Goal: Task Accomplishment & Management: Complete application form

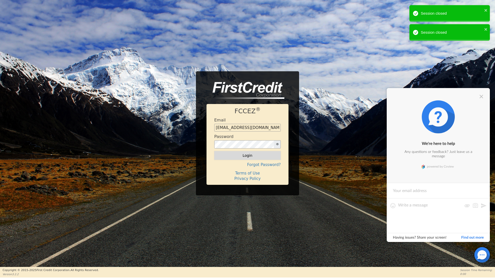
click at [248, 157] on button "Login" at bounding box center [247, 155] width 66 height 9
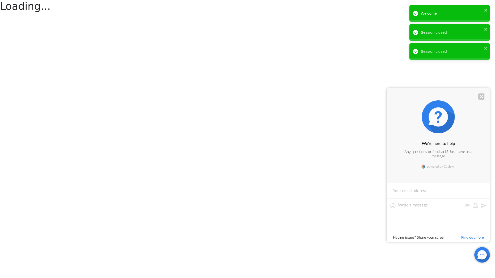
click at [482, 96] on div at bounding box center [481, 97] width 6 height 6
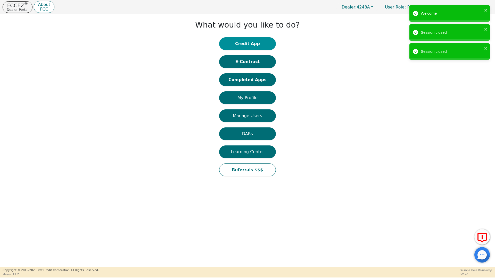
click at [246, 43] on button "Credit App" at bounding box center [247, 43] width 57 height 13
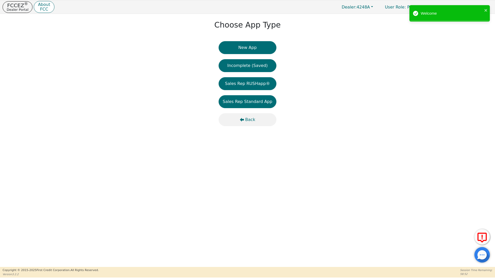
click at [247, 121] on span "Back" at bounding box center [250, 120] width 10 height 6
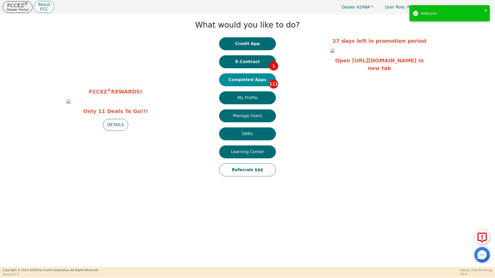
click at [246, 78] on button "Completed Apps 121" at bounding box center [247, 79] width 57 height 13
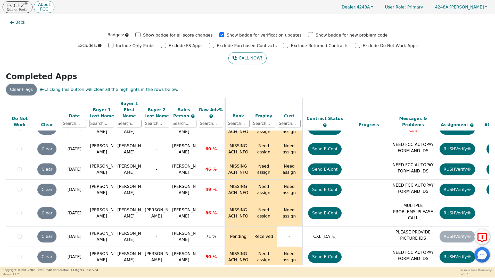
scroll to position [2051, 0]
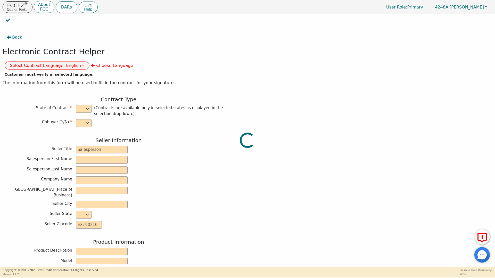
select select "y"
type input "owner"
type input "[PERSON_NAME]"
type input "[GEOGRAPHIC_DATA]"
type input "AQUA REMACH LLC"
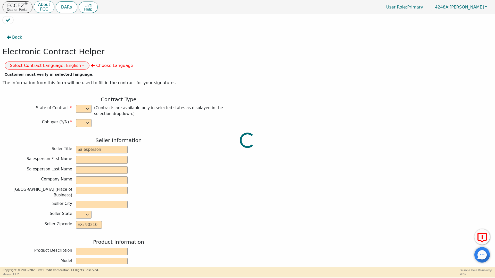
type input "[STREET_ADDRESS]"
type input "[GEOGRAPHIC_DATA]"
select select "[GEOGRAPHIC_DATA]"
type input "77070"
type input "[PERSON_NAME]"
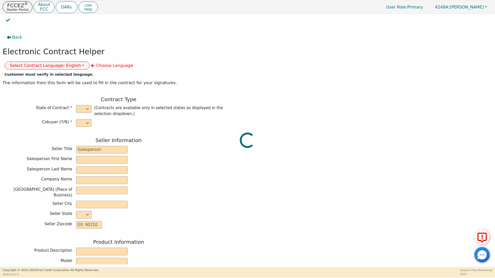
type input "[PERSON_NAME]"
type input "[EMAIL_ADDRESS][DOMAIN_NAME]"
type input "[PERSON_NAME]"
type input "[EMAIL_ADDRESS][DOMAIN_NAME]"
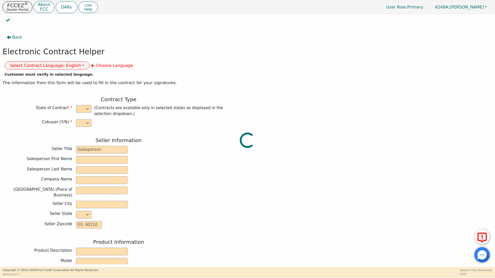
type input "46420 [GEOGRAPHIC_DATA]"
type input "Hempstead"
select select "[GEOGRAPHIC_DATA]"
type input "77445"
type input "[DATE]"
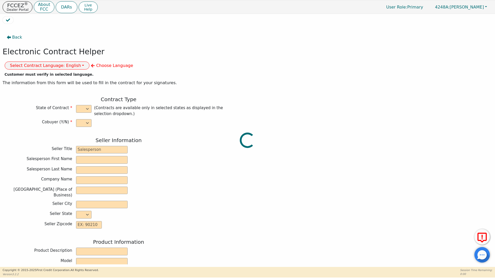
type input "17.99"
type input "[DATE]"
type input "60"
type input "0"
type input "8500.00"
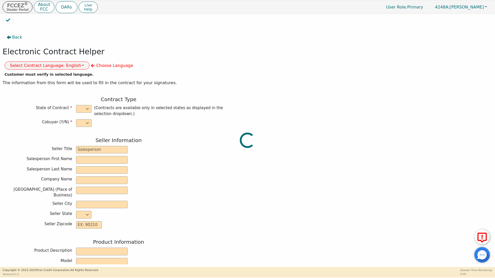
type input "0.00"
type input "8500.00"
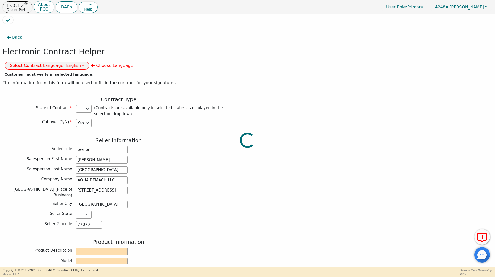
select select "[GEOGRAPHIC_DATA]"
click at [90, 62] on button "Select Contract Language: English" at bounding box center [47, 66] width 85 height 8
click at [46, 80] on link "Spanish" at bounding box center [25, 83] width 41 height 7
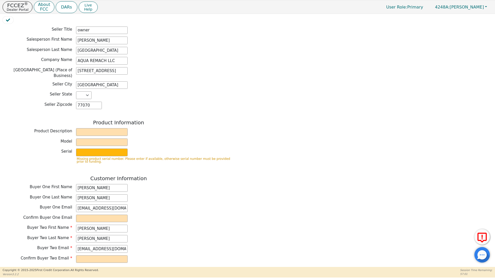
scroll to position [120, 0]
click at [78, 128] on input "text" at bounding box center [102, 132] width 52 height 8
type input "WATER SYSTEM"
drag, startPoint x: 75, startPoint y: 126, endPoint x: 83, endPoint y: 128, distance: 7.9
click at [75, 138] on div "Model" at bounding box center [119, 142] width 232 height 8
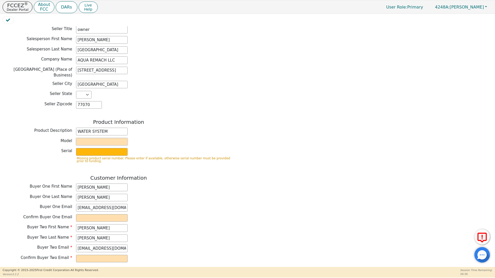
click at [83, 138] on input "text" at bounding box center [102, 142] width 52 height 8
type input "6P"
click at [84, 148] on input "text" at bounding box center [102, 152] width 52 height 8
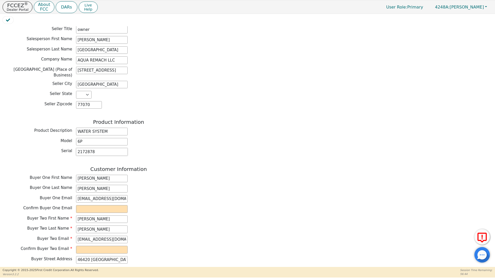
type input "2172878"
click at [204, 188] on div "Customer Information Buyer One First Name [PERSON_NAME] One Last Name [PERSON_N…" at bounding box center [119, 236] width 232 height 141
click at [81, 205] on input "email" at bounding box center [102, 209] width 52 height 8
click at [76, 205] on input "email" at bounding box center [102, 209] width 52 height 8
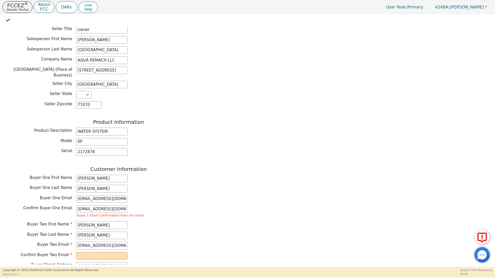
click at [180, 227] on div "Buyer Two First Name [PERSON_NAME] Two Last Name [PERSON_NAME] Buyer Two Email …" at bounding box center [119, 241] width 232 height 39
click at [96, 205] on input "[EMAIL_ADDRESS][DOMAIN_NAME]" at bounding box center [102, 209] width 52 height 8
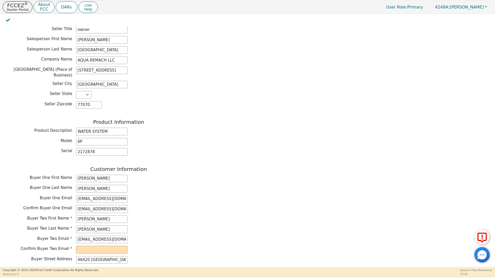
type input "[EMAIL_ADDRESS][DOMAIN_NAME]"
click at [87, 246] on input "email" at bounding box center [102, 250] width 52 height 8
type input "[EMAIL_ADDRESS][DOMAIN_NAME]"
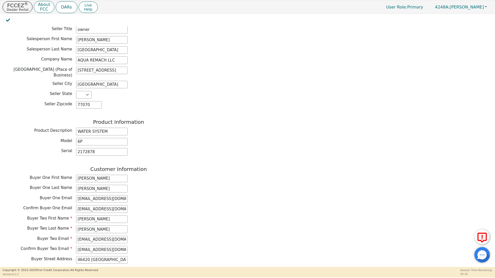
click at [194, 241] on div "Customer Information Buyer One First Name [PERSON_NAME] One Last Name [PERSON_N…" at bounding box center [119, 236] width 232 height 141
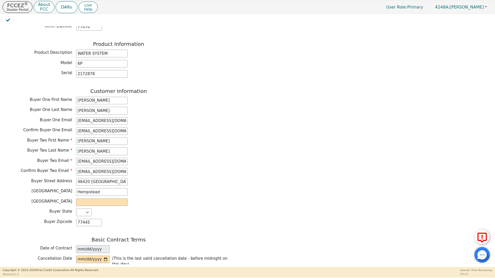
scroll to position [204, 0]
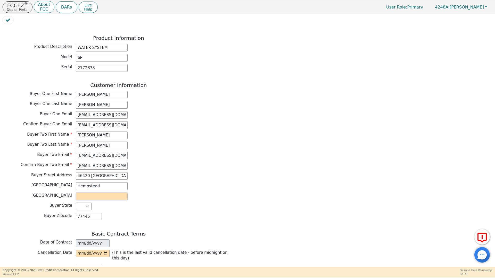
click at [85, 193] on input "text" at bounding box center [102, 197] width 52 height 8
type input "liberty"
type input "[DATE]"
type input "0.00"
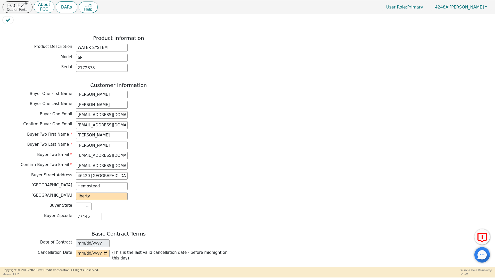
type input "0.00"
type input "215.80"
type input "12948.00"
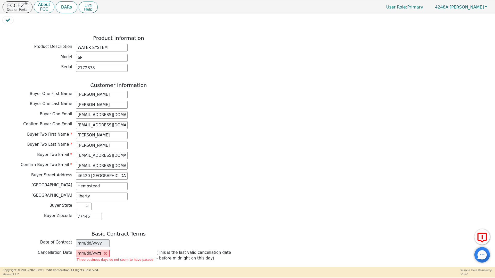
click at [157, 207] on div "Customer Information Buyer One First Name [PERSON_NAME] One Last Name [PERSON_N…" at bounding box center [119, 152] width 232 height 141
click at [100, 250] on input "[DATE]" at bounding box center [93, 254] width 34 height 8
type input "[DATE]"
click at [347, 260] on div "Back Electronic Contract Helper Select Contract Language: Español English Spani…" at bounding box center [248, 145] width 490 height 238
click at [490, 182] on div "Back Electronic Contract Helper Select Contract Language: Español English Spani…" at bounding box center [248, 145] width 490 height 238
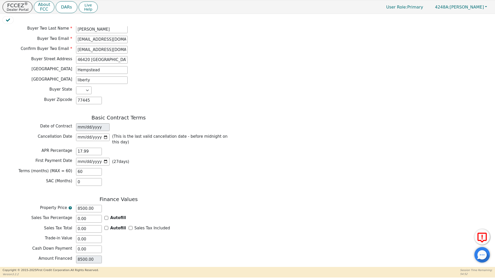
scroll to position [347, 0]
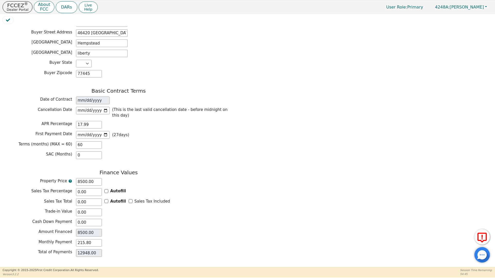
click at [30, 268] on button "Review & Begin Contract" at bounding box center [33, 274] width 60 height 12
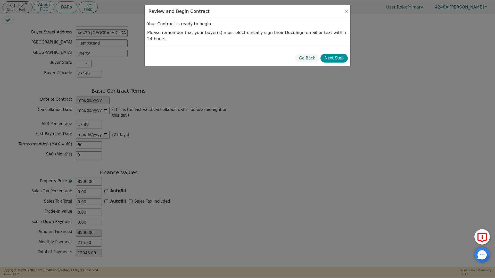
click at [337, 54] on button "Next Step" at bounding box center [333, 58] width 27 height 9
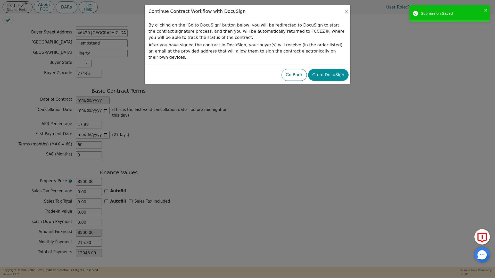
click at [333, 69] on button "Go to DocuSign" at bounding box center [328, 75] width 40 height 12
